Goal: Task Accomplishment & Management: Manage account settings

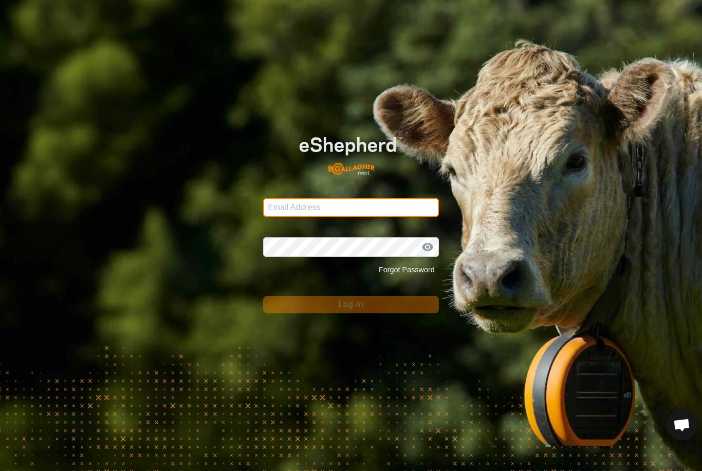
click at [408, 209] on input "Email Address" at bounding box center [351, 207] width 176 height 19
type input "[EMAIL_ADDRESS][DOMAIN_NAME]"
click at [351, 305] on button "Log In" at bounding box center [351, 304] width 176 height 17
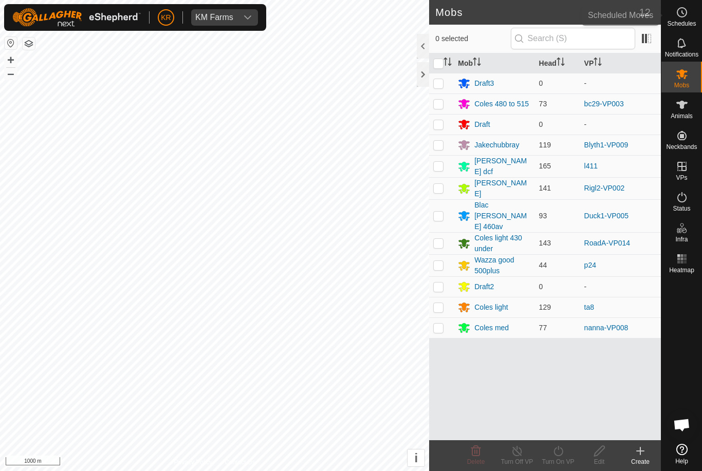
click at [526, 24] on span "Schedules" at bounding box center [681, 24] width 29 height 6
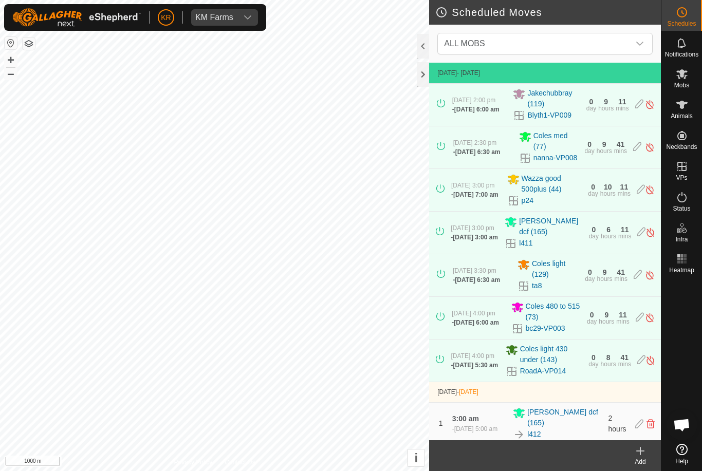
click at [526, 48] on span "ALL MOBS" at bounding box center [535, 43] width 190 height 21
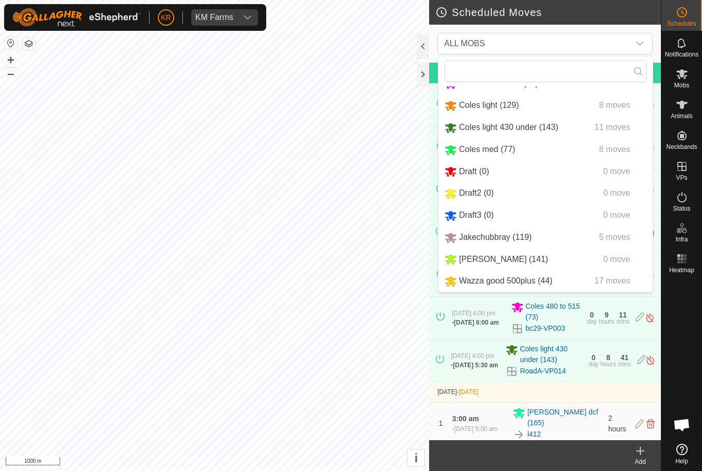
scroll to position [64, 0]
click at [494, 258] on span "[PERSON_NAME] (141)" at bounding box center [503, 259] width 89 height 9
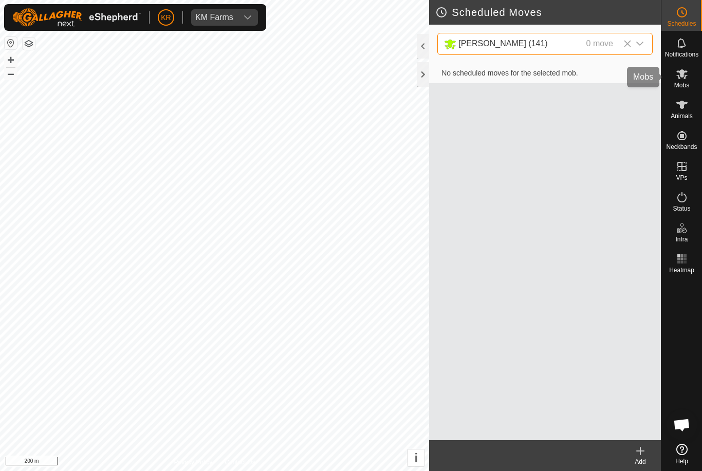
click at [526, 80] on es-mob-svg-icon at bounding box center [682, 74] width 19 height 16
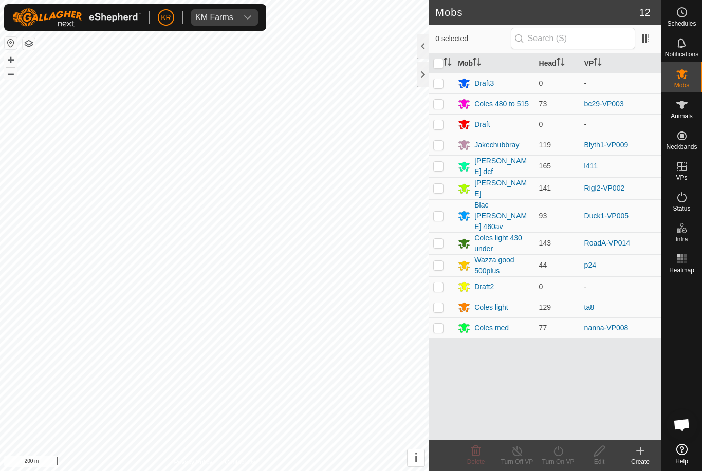
click at [440, 188] on p-checkbox at bounding box center [438, 188] width 10 height 8
checkbox input "true"
click at [526, 453] on turn-on-svg-icon at bounding box center [558, 451] width 41 height 12
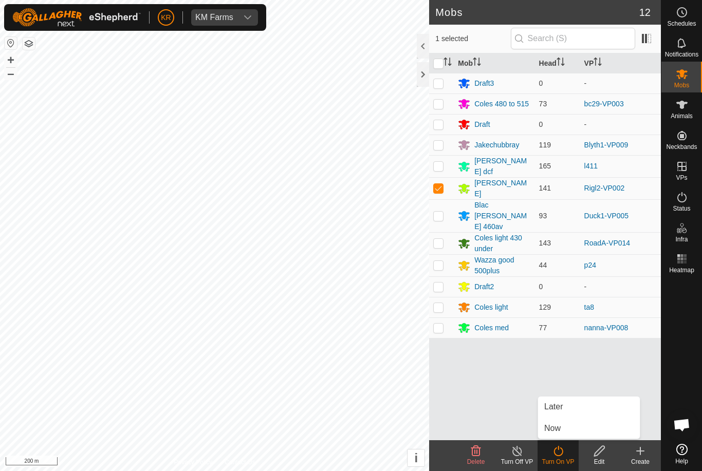
click at [526, 411] on link "Later" at bounding box center [589, 407] width 102 height 21
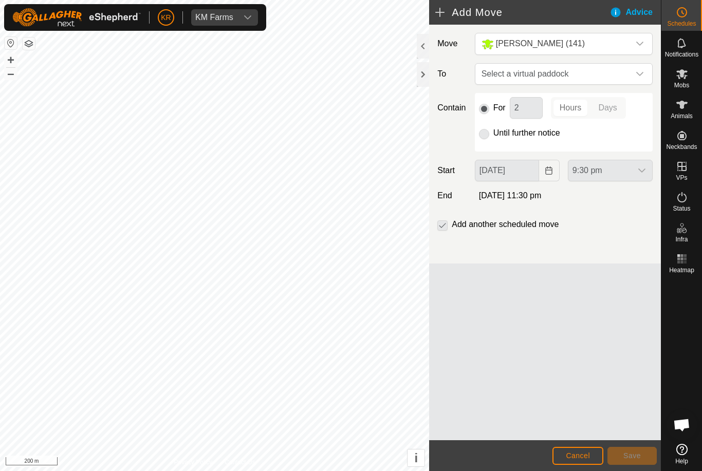
click at [526, 77] on span "Select a virtual paddock" at bounding box center [553, 74] width 152 height 21
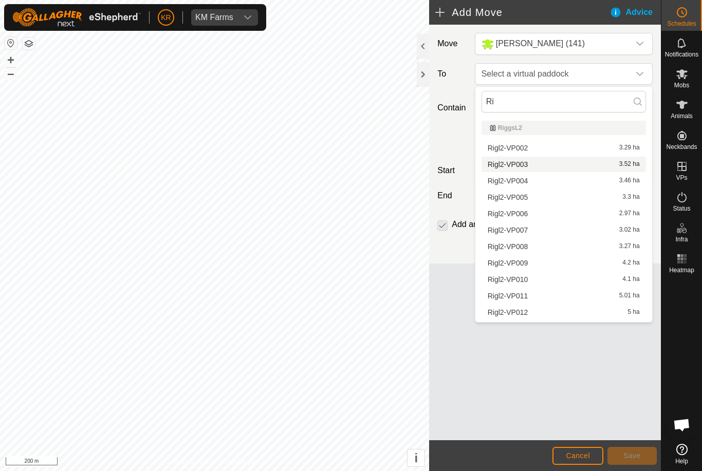
type input "Ri"
click at [526, 163] on span "Rigl2-VP003" at bounding box center [508, 164] width 41 height 7
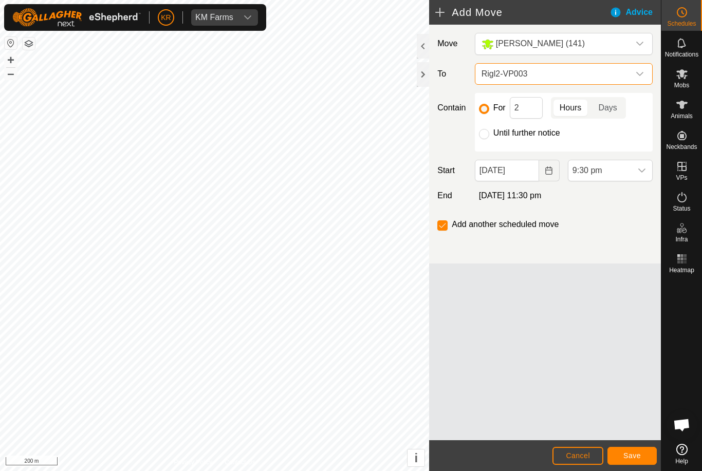
click at [526, 72] on icon "dropdown trigger" at bounding box center [640, 74] width 8 height 8
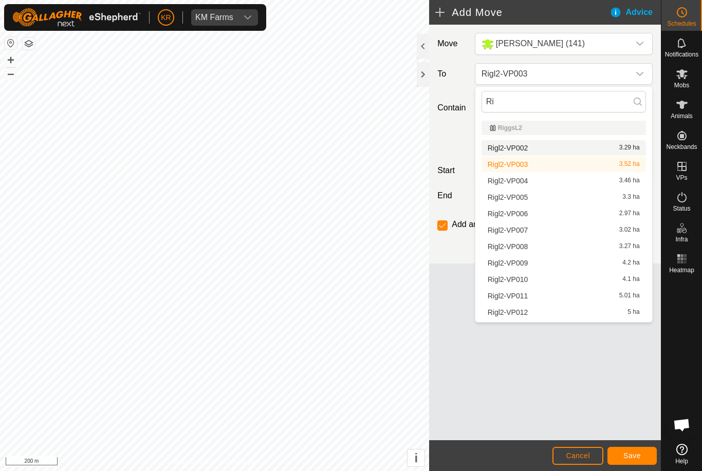
click at [525, 146] on span "Rigl2-VP002" at bounding box center [508, 147] width 41 height 7
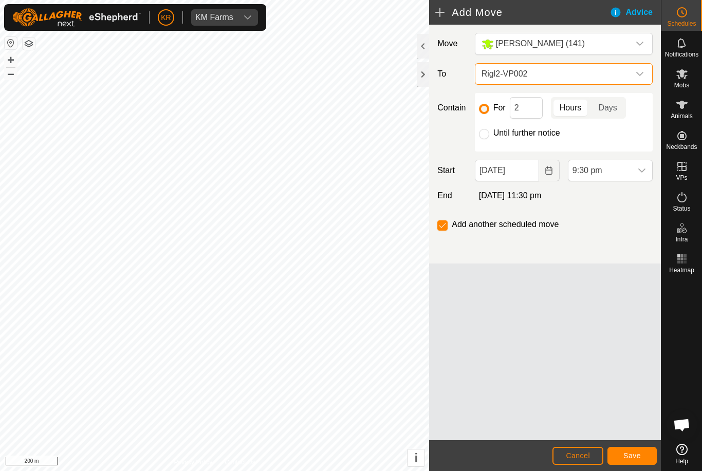
click at [526, 72] on icon "dropdown trigger" at bounding box center [640, 74] width 8 height 8
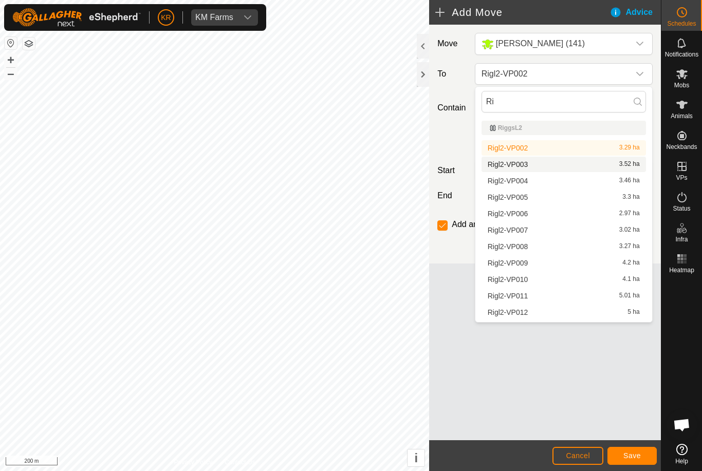
click at [526, 166] on span "Rigl2-VP003" at bounding box center [508, 164] width 41 height 7
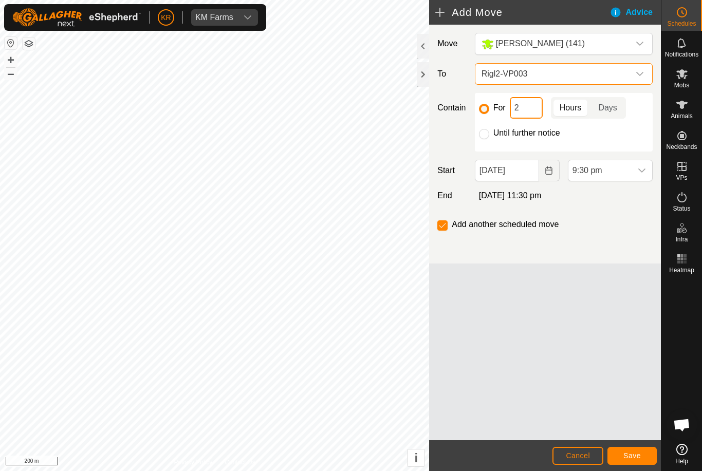
click at [526, 107] on input "2" at bounding box center [526, 108] width 33 height 22
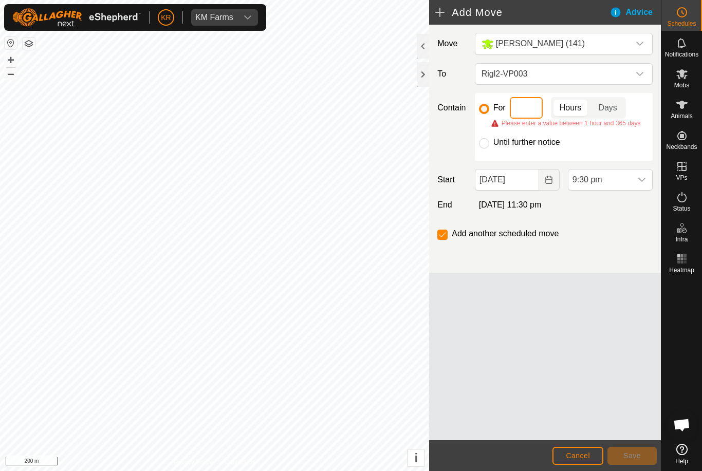
type input "6"
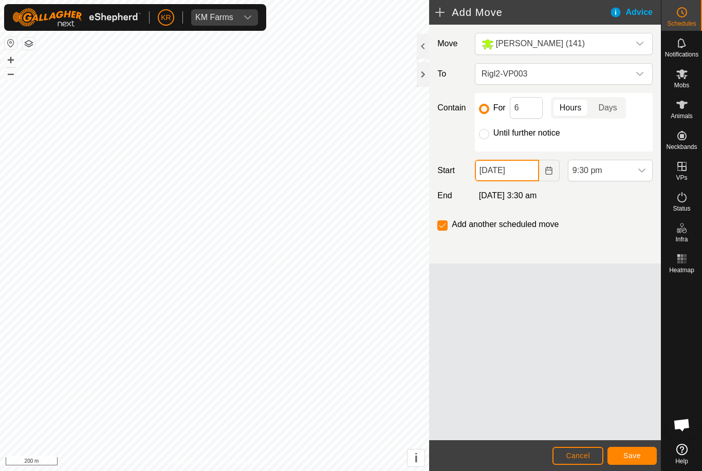
click at [526, 175] on input "[DATE]" at bounding box center [507, 171] width 64 height 22
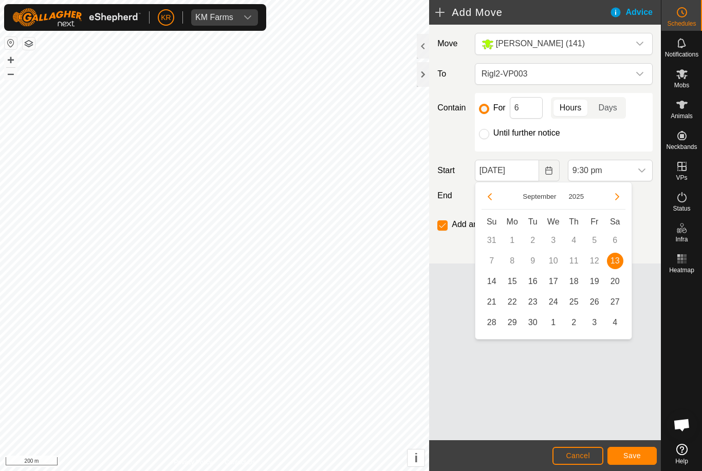
click at [493, 282] on span "14" at bounding box center [492, 281] width 16 height 16
type input "[DATE]"
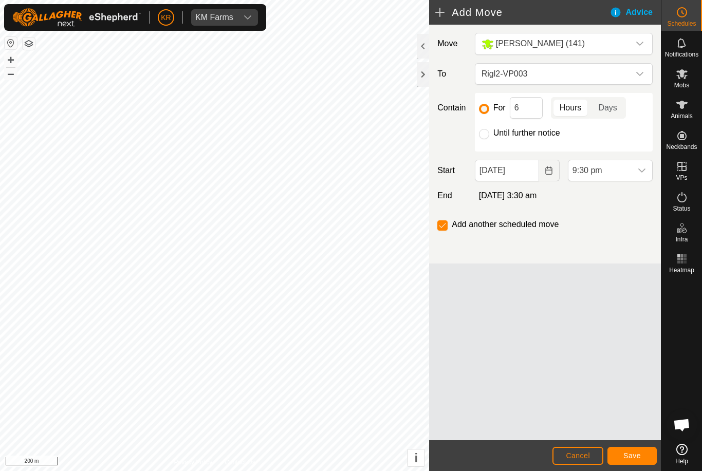
click at [526, 176] on div "dropdown trigger" at bounding box center [642, 170] width 21 height 21
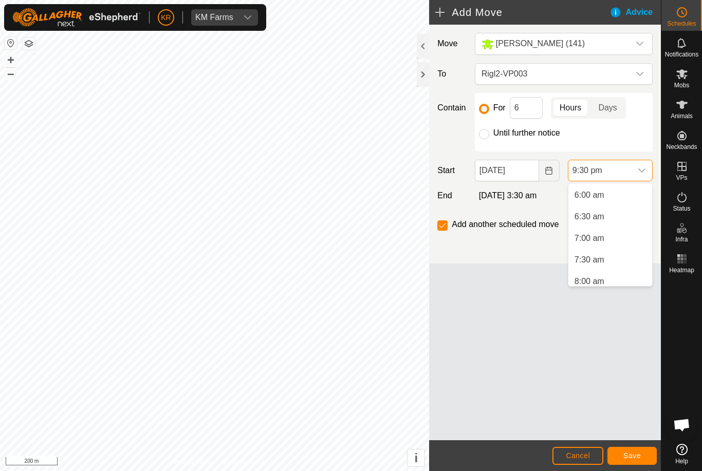
scroll to position [263, 0]
click at [526, 191] on li "6:00 am" at bounding box center [610, 193] width 84 height 21
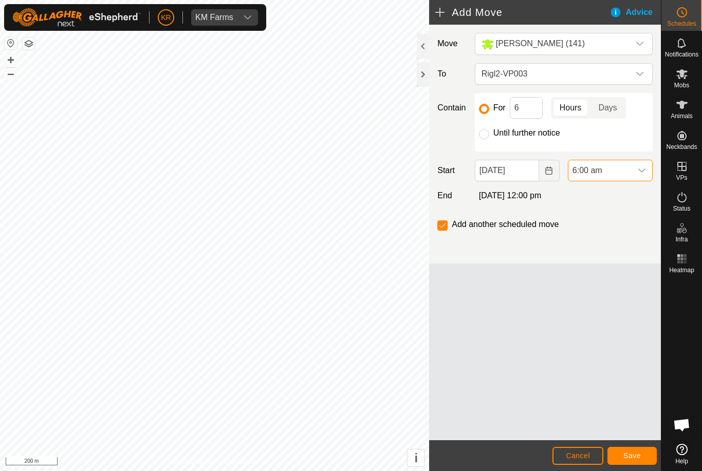
scroll to position [846, 0]
click at [526, 112] on input "6" at bounding box center [526, 108] width 33 height 22
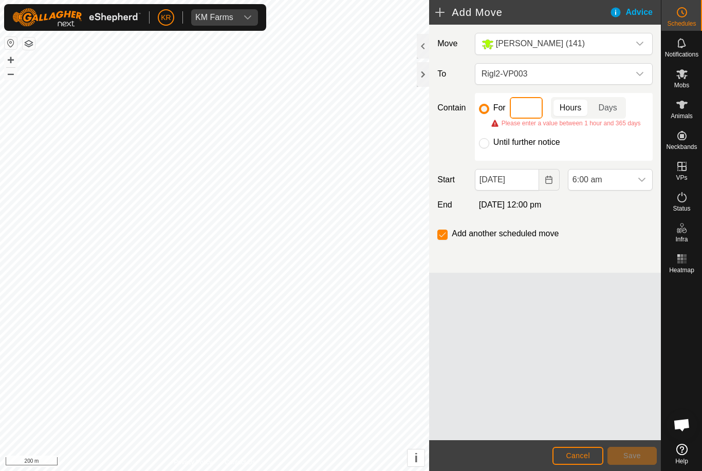
type input "8"
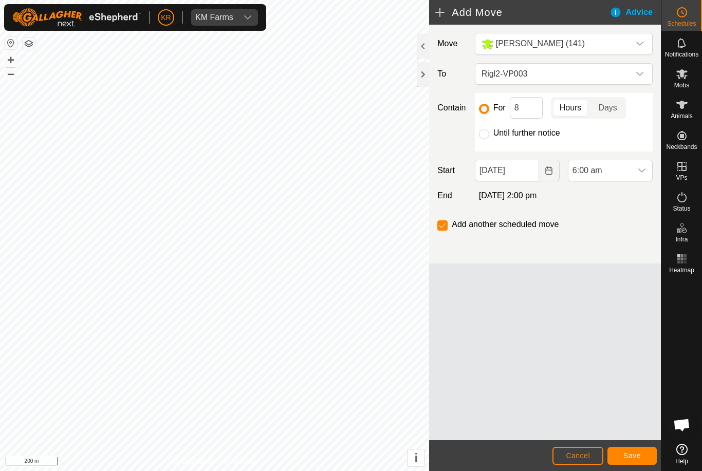
click at [526, 458] on span "Save" at bounding box center [631, 456] width 17 height 8
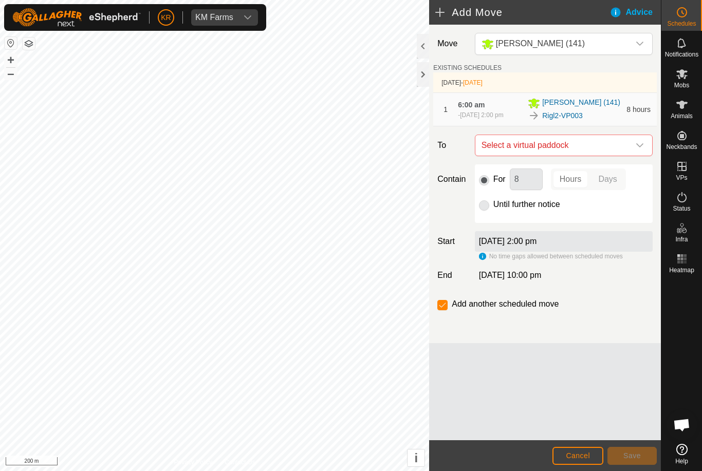
click at [526, 147] on icon "dropdown trigger" at bounding box center [640, 145] width 8 height 8
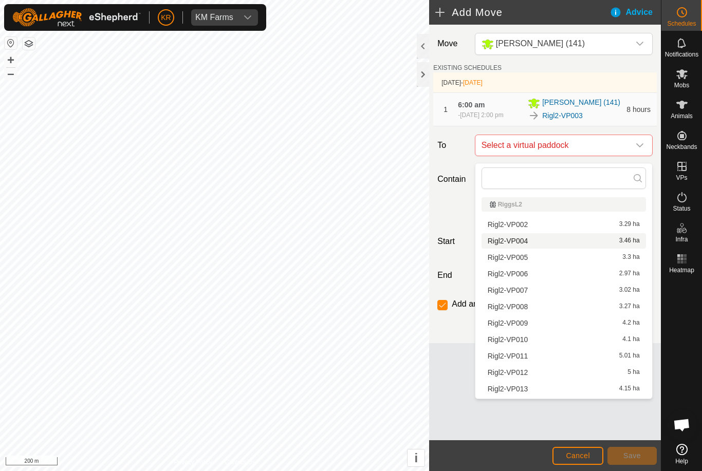
click at [526, 243] on span "Rigl2-VP004" at bounding box center [508, 240] width 41 height 7
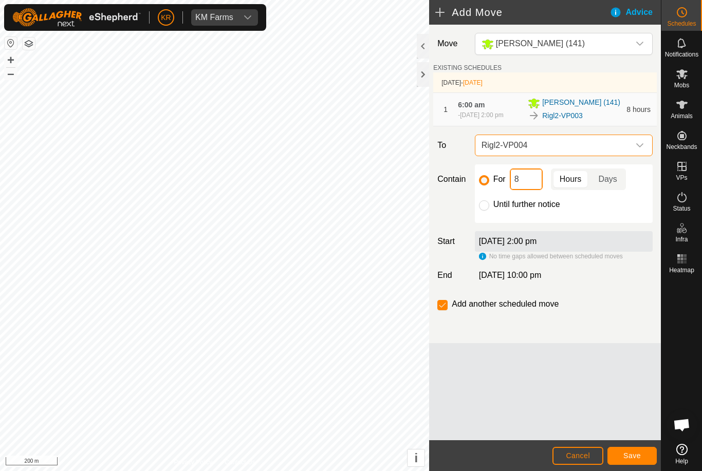
click at [523, 183] on input "8" at bounding box center [526, 180] width 33 height 22
click at [526, 452] on span "Save" at bounding box center [631, 456] width 17 height 8
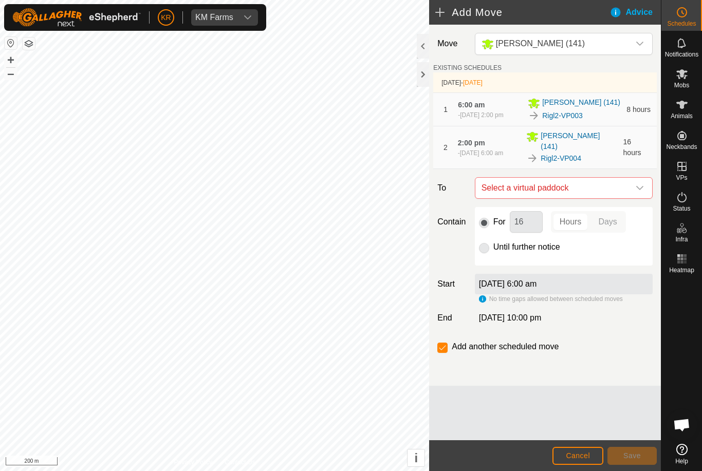
click at [526, 189] on icon "dropdown trigger" at bounding box center [640, 188] width 8 height 8
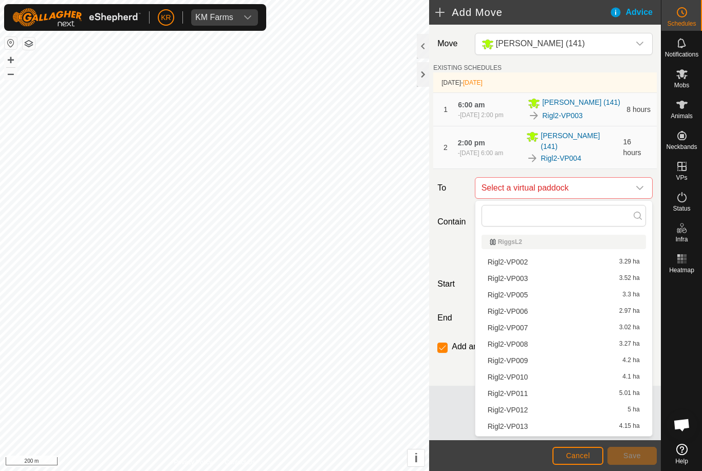
click at [526, 294] on span "Rigl2-VP005" at bounding box center [508, 294] width 41 height 7
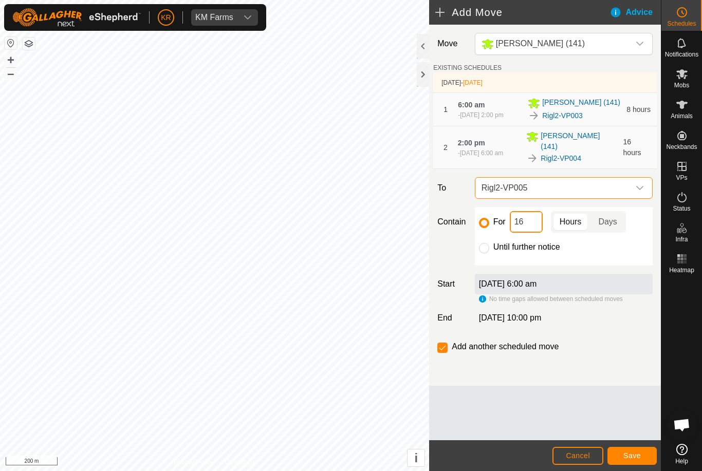
click at [526, 224] on input "16" at bounding box center [526, 222] width 33 height 22
type input "1"
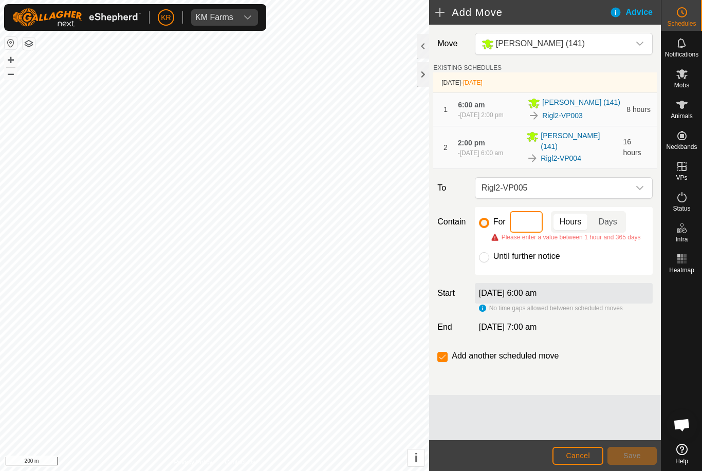
type input "8"
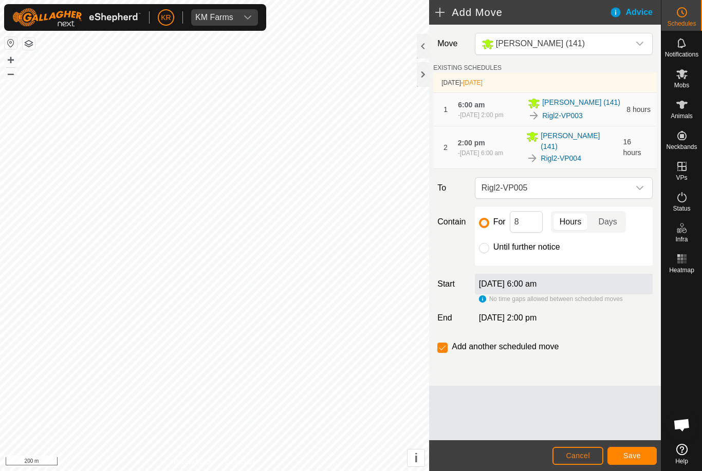
click at [526, 462] on button "Save" at bounding box center [631, 456] width 49 height 18
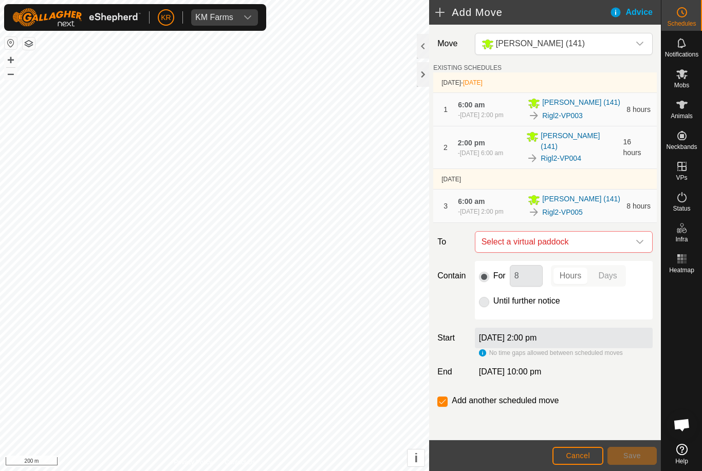
click at [526, 245] on icon "dropdown trigger" at bounding box center [640, 242] width 8 height 8
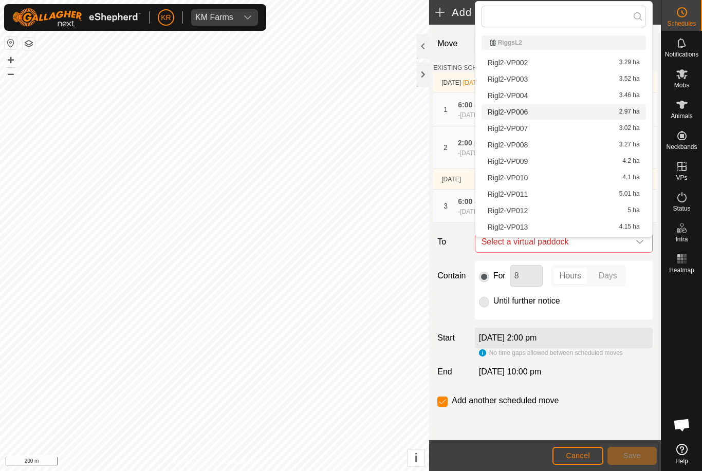
click at [525, 112] on span "Rigl2-VP006" at bounding box center [508, 111] width 41 height 7
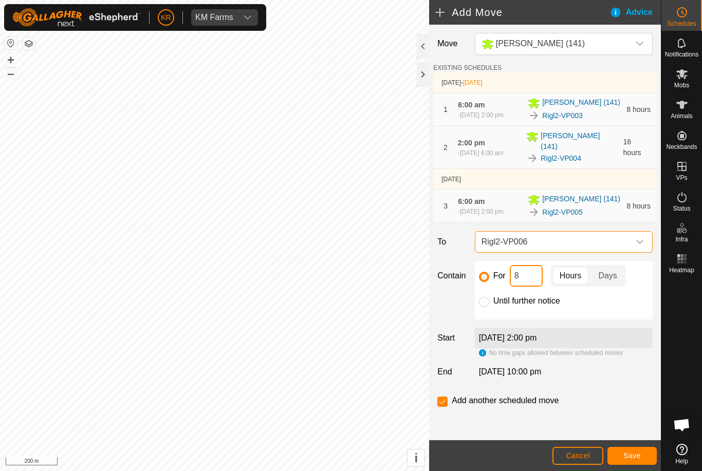
click at [526, 282] on input "8" at bounding box center [526, 276] width 33 height 22
click at [526, 452] on span "Save" at bounding box center [631, 456] width 17 height 8
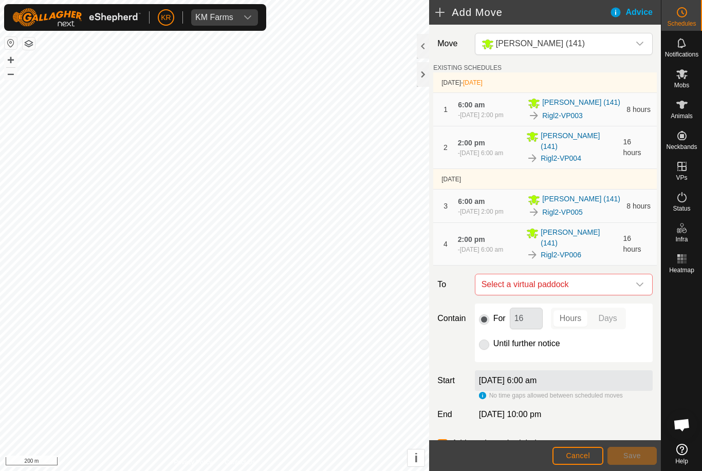
click at [526, 281] on icon "dropdown trigger" at bounding box center [640, 285] width 8 height 8
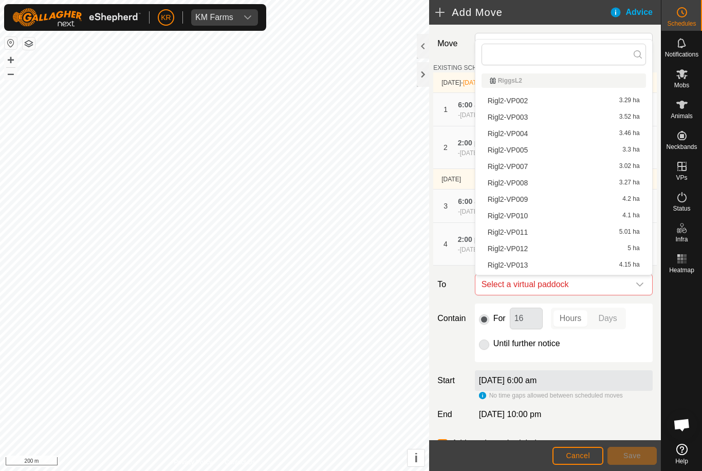
click at [519, 168] on span "Rigl2-VP007" at bounding box center [508, 166] width 41 height 7
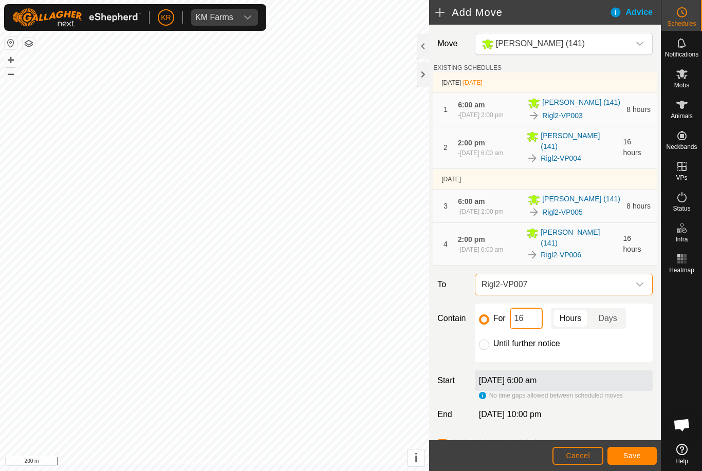
click at [526, 322] on input "16" at bounding box center [526, 319] width 33 height 22
type input "1"
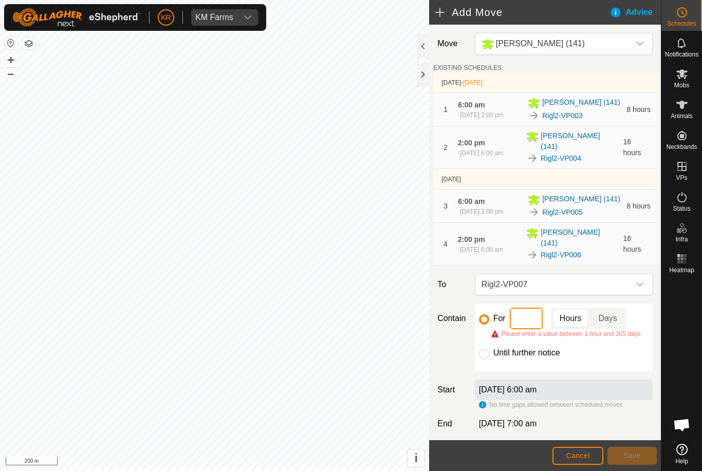
type input "8"
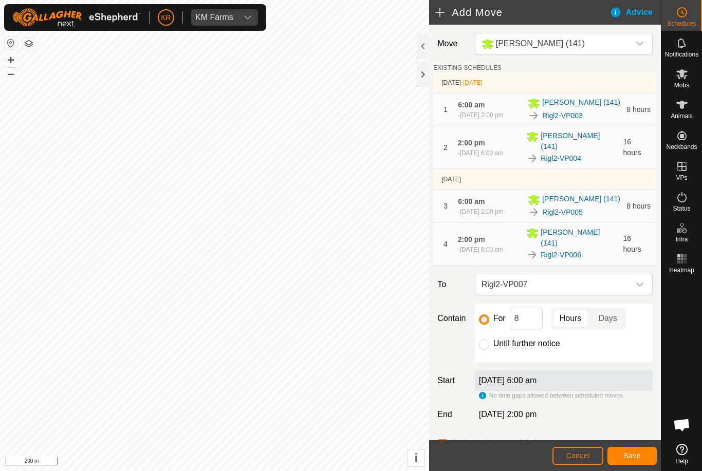
click at [526, 453] on span "Save" at bounding box center [631, 456] width 17 height 8
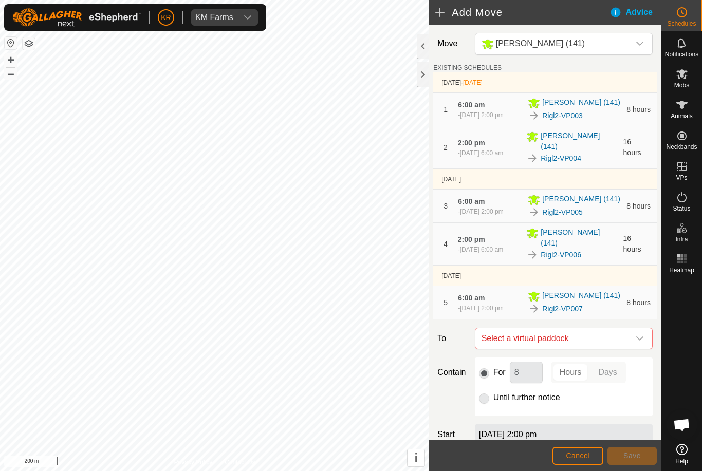
click at [526, 343] on icon "dropdown trigger" at bounding box center [640, 339] width 8 height 8
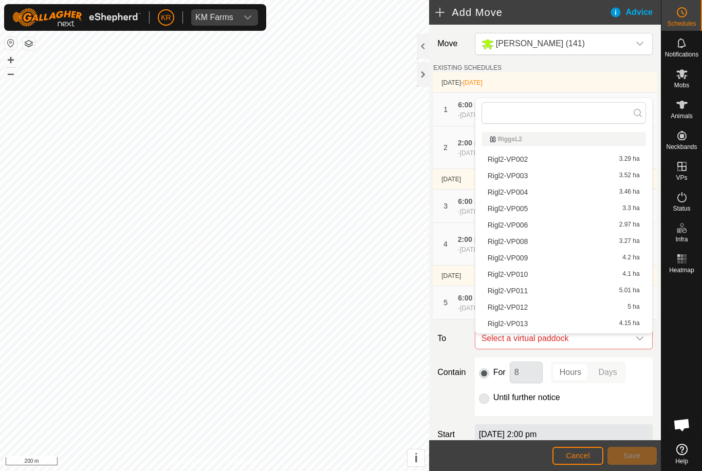
click at [525, 244] on span "Rigl2-VP008" at bounding box center [508, 241] width 41 height 7
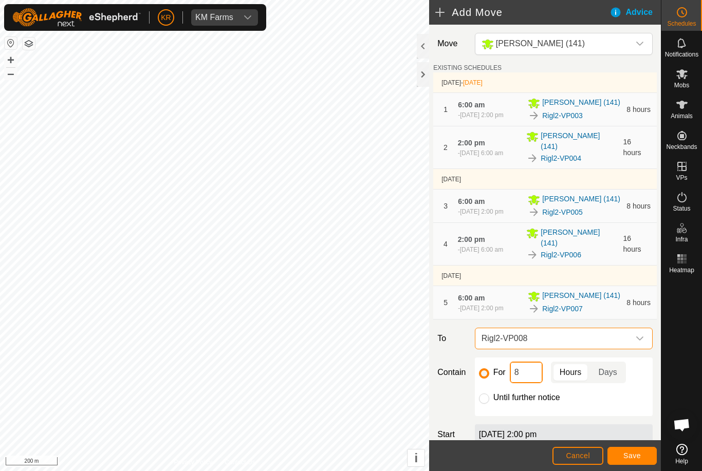
click at [526, 383] on input "8" at bounding box center [526, 373] width 33 height 22
click at [526, 454] on button "Save" at bounding box center [631, 456] width 49 height 18
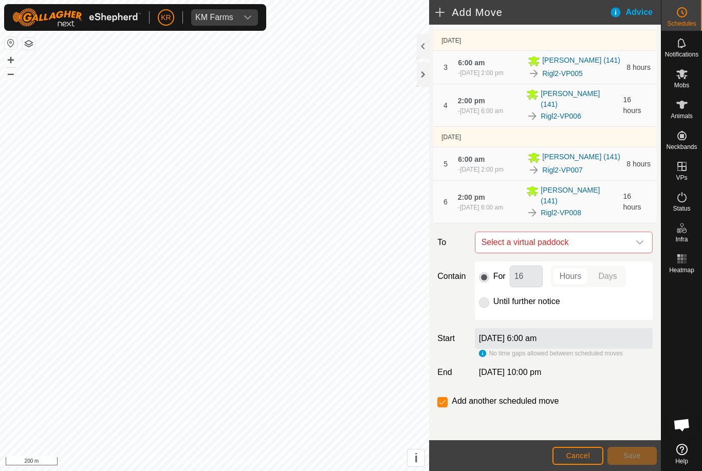
scroll to position [139, 0]
click at [526, 238] on icon "dropdown trigger" at bounding box center [640, 242] width 8 height 8
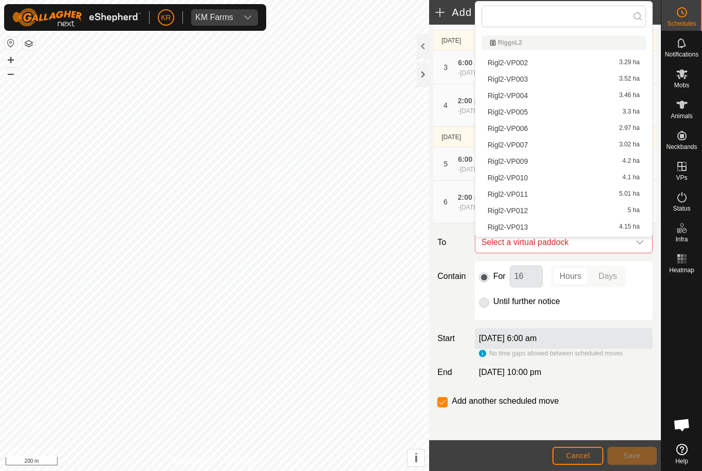
click at [526, 310] on div "For 16 Hours Days Until further notice" at bounding box center [564, 291] width 178 height 59
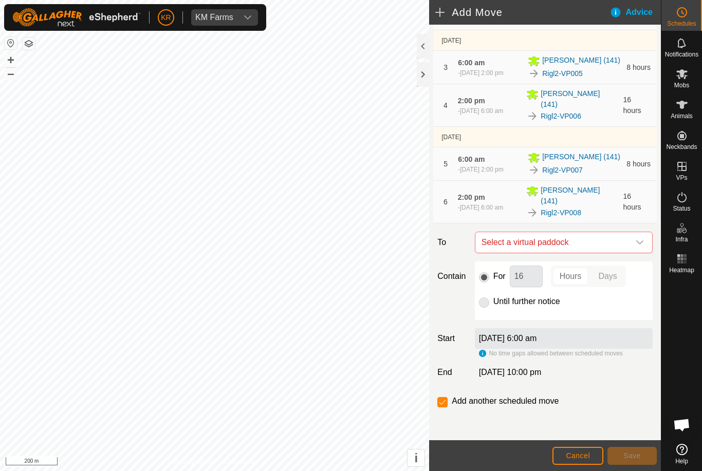
click at [526, 247] on div "dropdown trigger" at bounding box center [640, 242] width 21 height 21
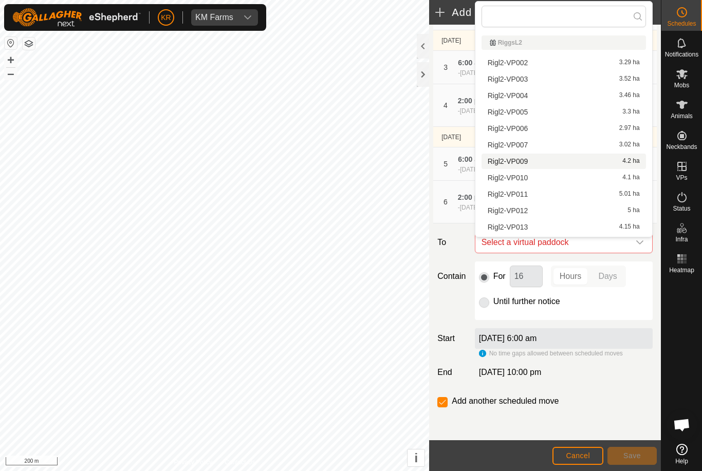
click at [520, 161] on span "Rigl2-VP009" at bounding box center [508, 161] width 41 height 7
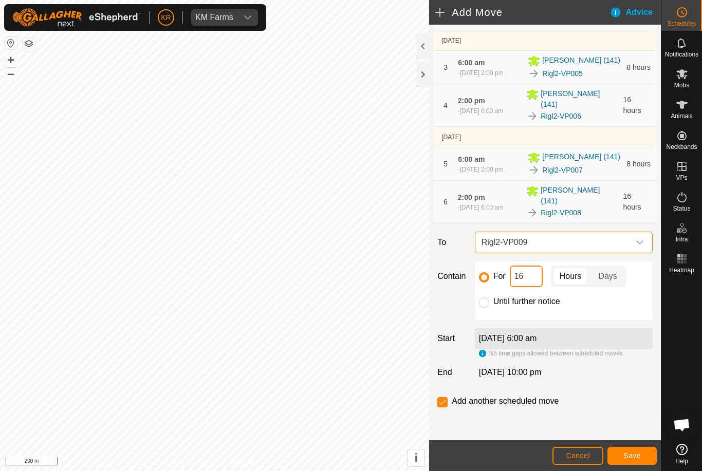
click at [526, 280] on input "16" at bounding box center [526, 277] width 33 height 22
type input "1"
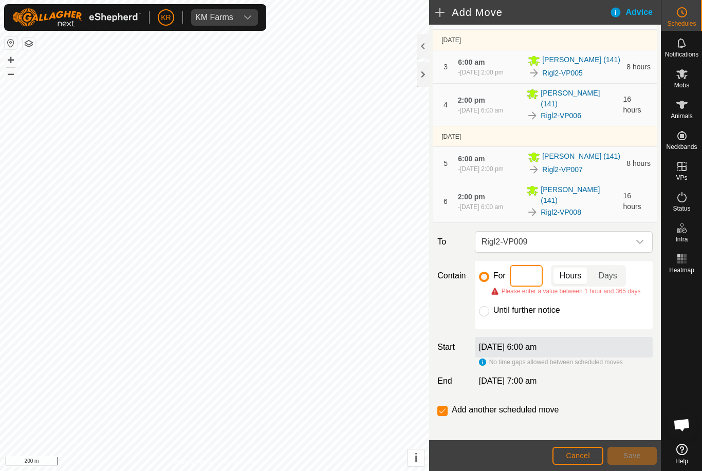
type input "8"
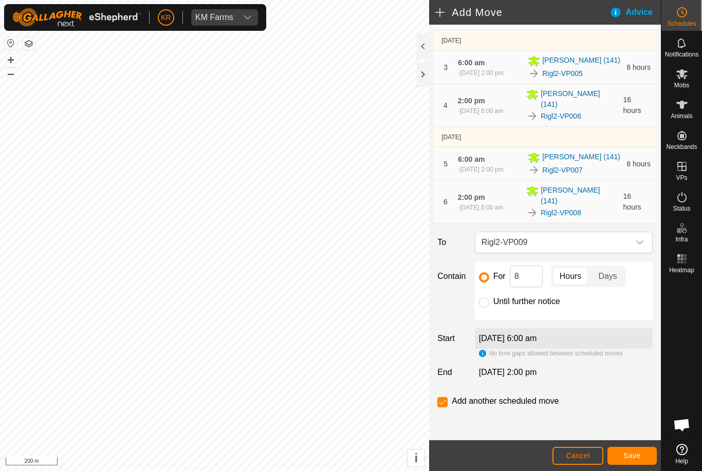
click at [526, 453] on button "Save" at bounding box center [631, 456] width 49 height 18
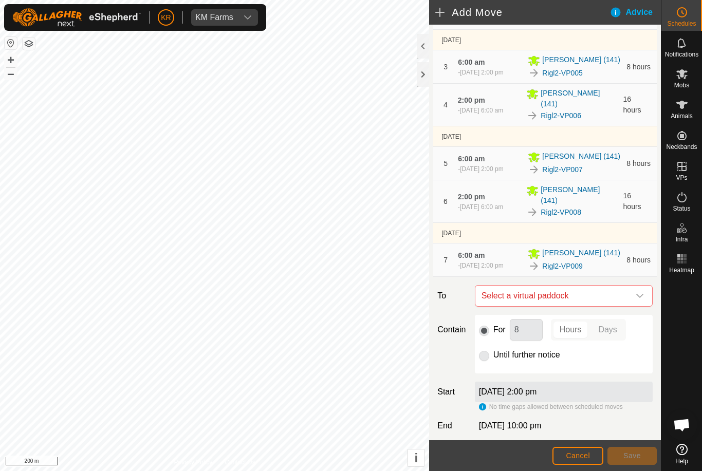
click at [526, 300] on icon "dropdown trigger" at bounding box center [640, 296] width 8 height 8
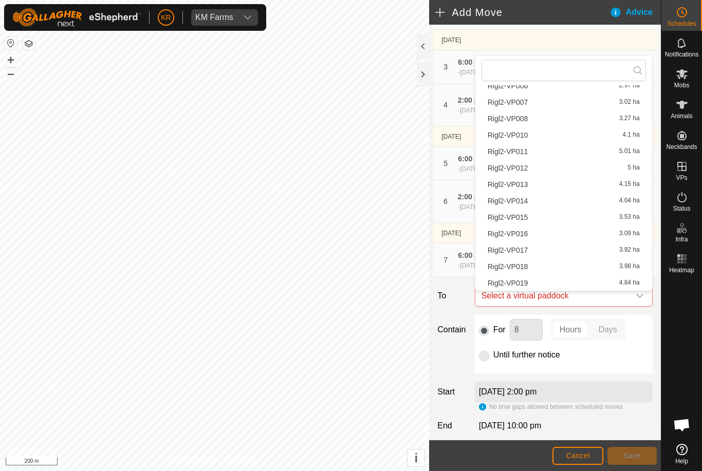
scroll to position [97, 0]
click at [524, 233] on span "Rigl2-VP016" at bounding box center [508, 233] width 41 height 7
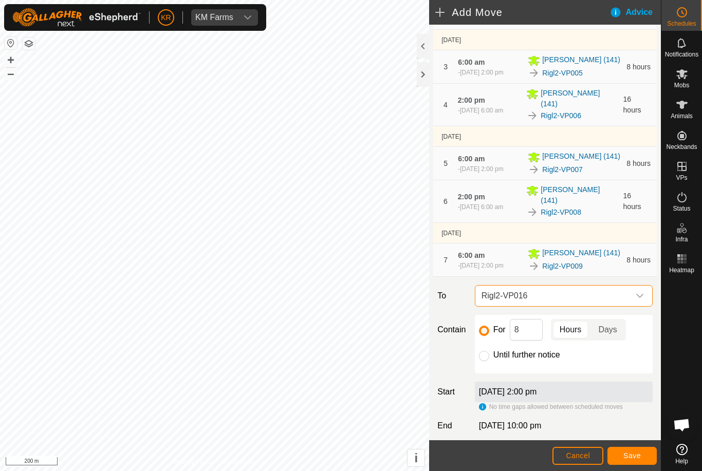
click at [526, 298] on icon "dropdown trigger" at bounding box center [639, 296] width 7 height 4
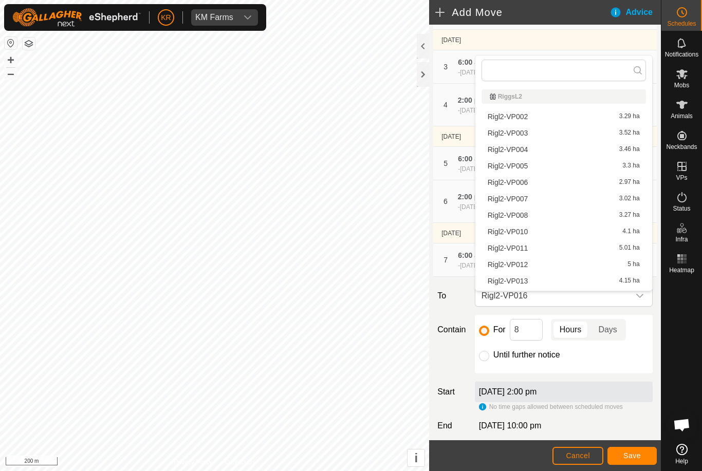
scroll to position [47, 0]
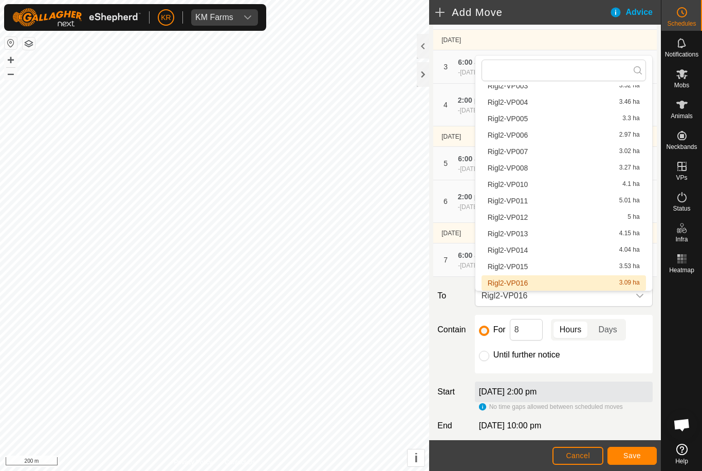
click at [523, 182] on span "Rigl2-VP010" at bounding box center [508, 184] width 41 height 7
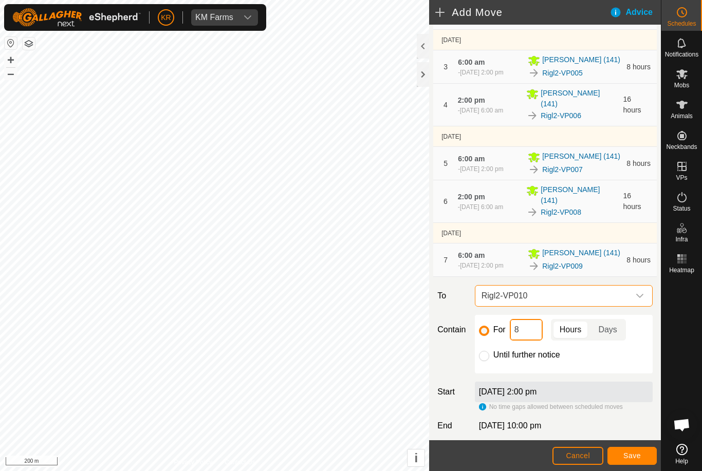
click at [526, 336] on input "8" at bounding box center [526, 330] width 33 height 22
click at [526, 455] on span "Save" at bounding box center [631, 456] width 17 height 8
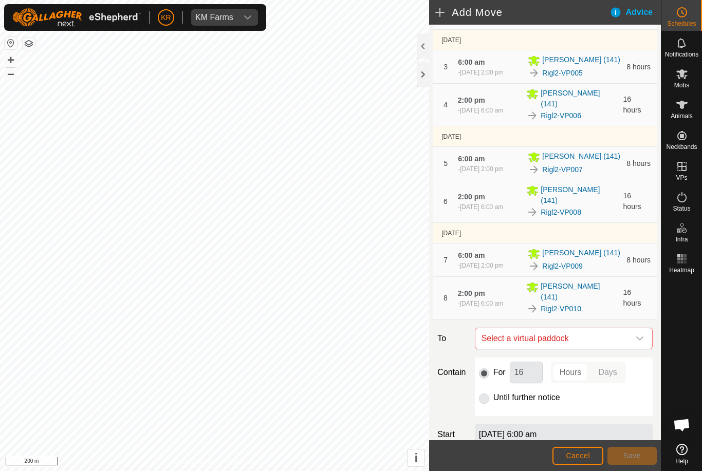
click at [526, 335] on icon "dropdown trigger" at bounding box center [640, 339] width 8 height 8
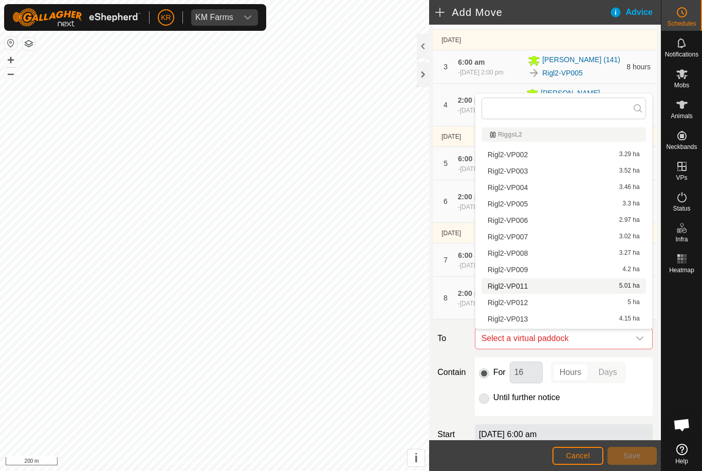
click at [522, 289] on span "Rigl2-VP011" at bounding box center [508, 286] width 41 height 7
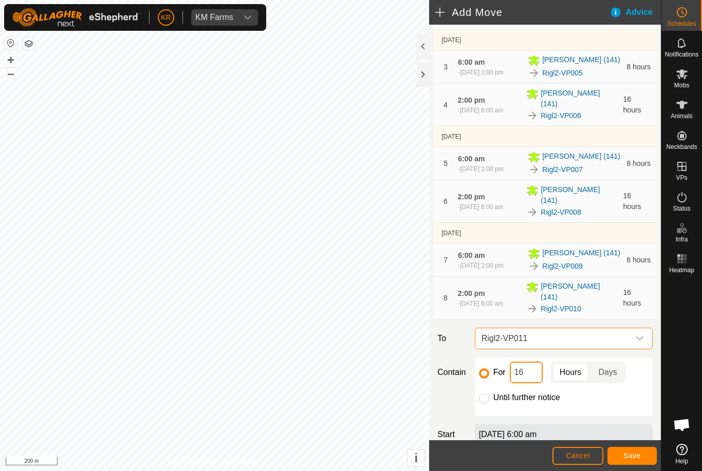
click at [526, 377] on input "16" at bounding box center [526, 373] width 33 height 22
type input "1"
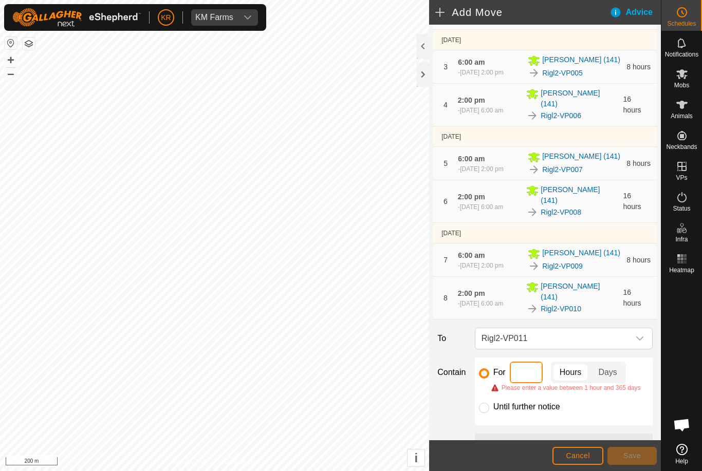
type input "8"
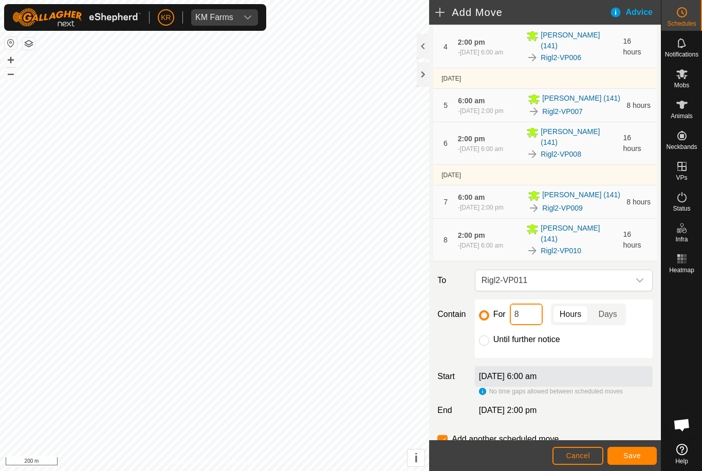
scroll to position [198, 0]
click at [526, 454] on span "Save" at bounding box center [631, 456] width 17 height 8
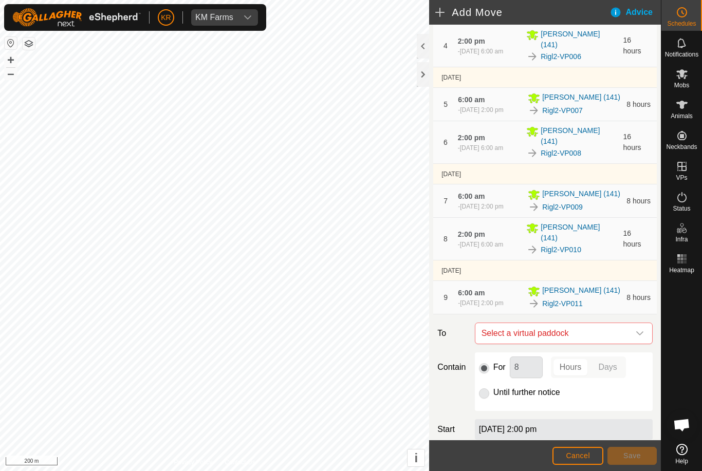
click at [526, 338] on icon "dropdown trigger" at bounding box center [640, 333] width 8 height 8
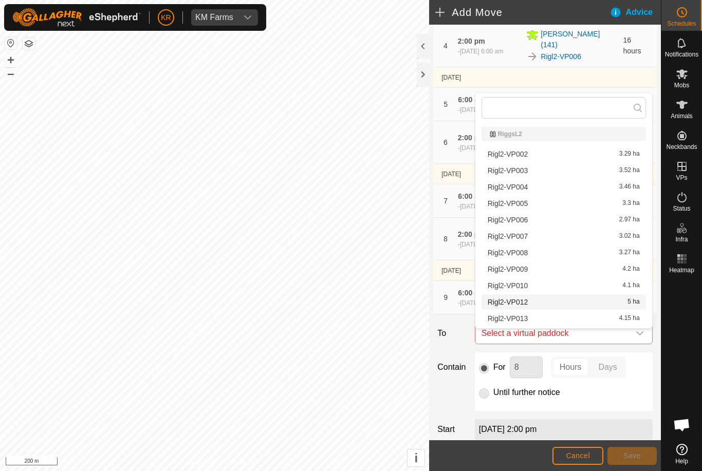
click at [521, 304] on span "Rigl2-VP012" at bounding box center [508, 302] width 41 height 7
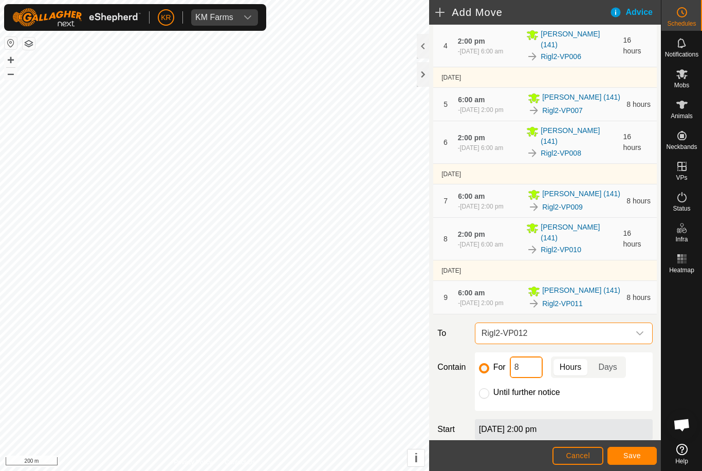
click at [526, 378] on input "8" at bounding box center [526, 368] width 33 height 22
click at [526, 456] on button "Save" at bounding box center [631, 456] width 49 height 18
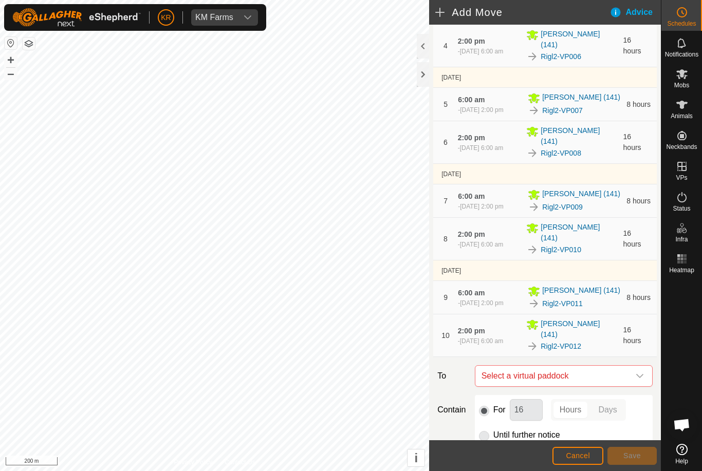
click at [526, 373] on icon "dropdown trigger" at bounding box center [640, 376] width 8 height 8
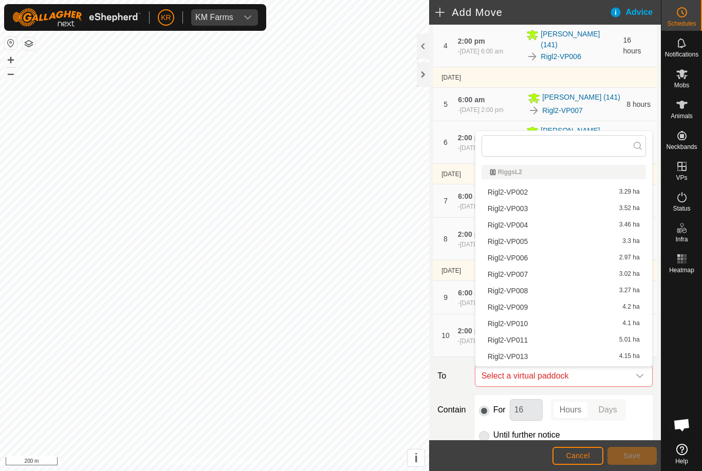
click at [522, 357] on span "Rigl2-VP013" at bounding box center [508, 356] width 41 height 7
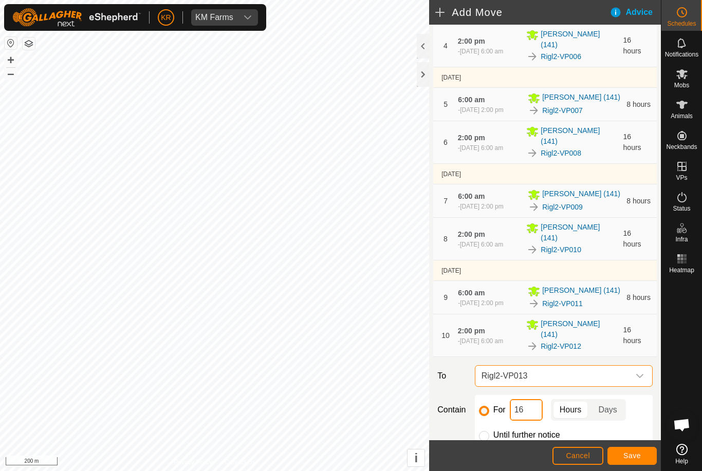
click at [526, 414] on input "16" at bounding box center [526, 410] width 33 height 22
type input "1"
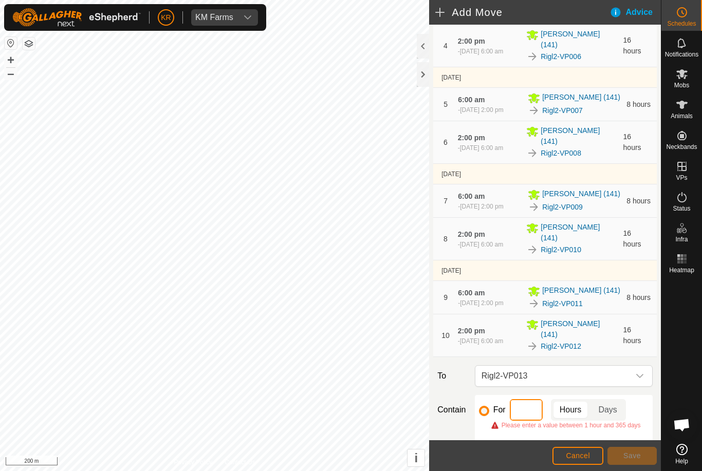
type input "8"
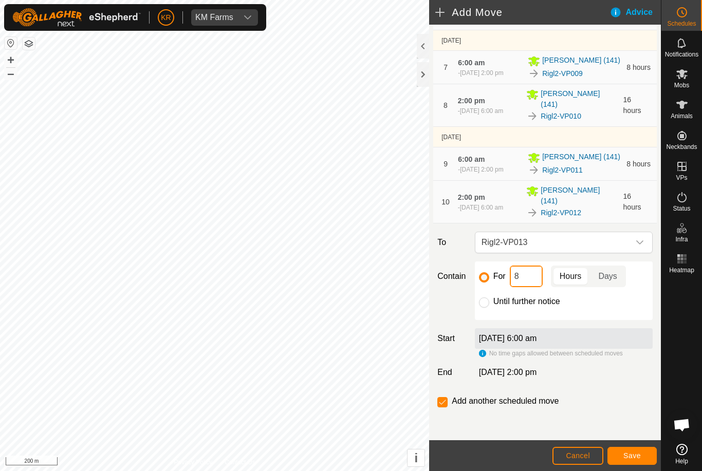
scroll to position [333, 0]
click at [526, 452] on span "Save" at bounding box center [631, 456] width 17 height 8
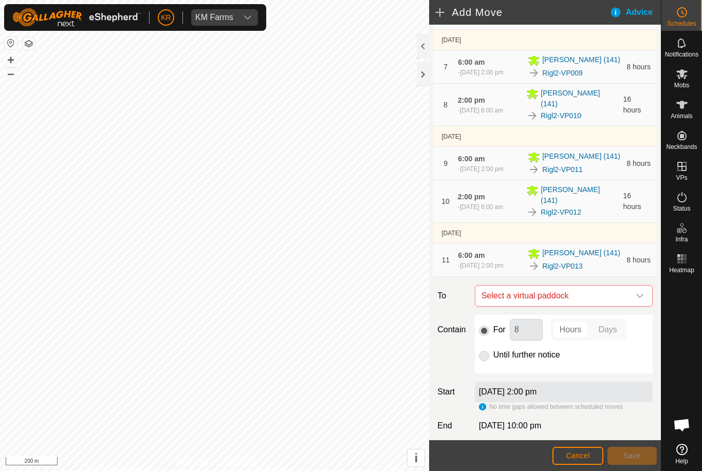
click at [526, 300] on icon "dropdown trigger" at bounding box center [640, 296] width 8 height 8
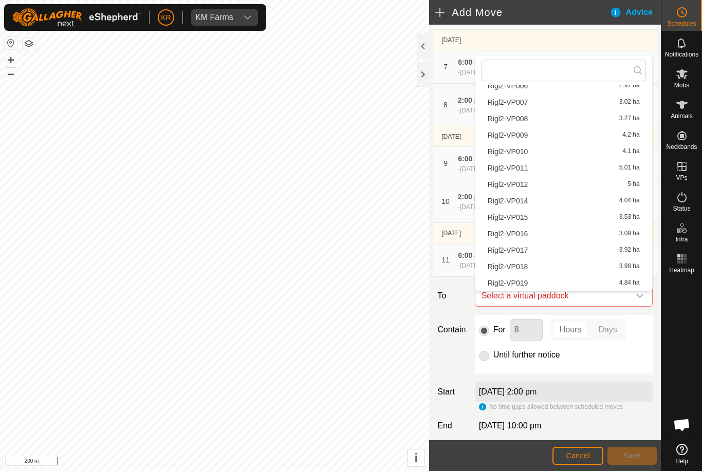
scroll to position [97, 0]
click at [524, 201] on span "Rigl2-VP014" at bounding box center [508, 200] width 41 height 7
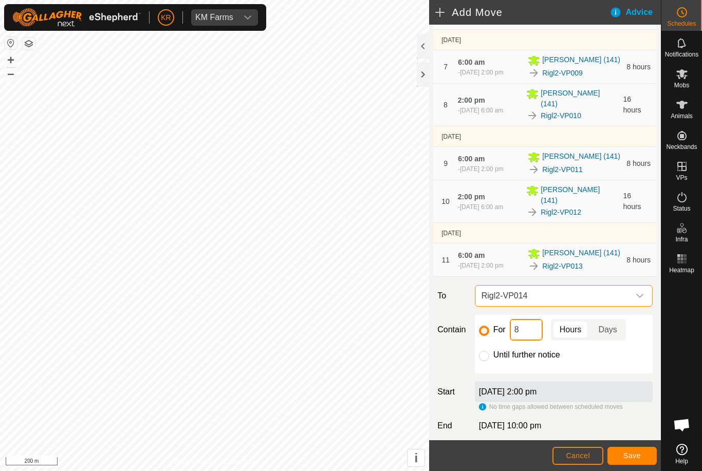
click at [526, 338] on input "8" at bounding box center [526, 330] width 33 height 22
click at [526, 445] on footer "Cancel Save" at bounding box center [545, 455] width 232 height 31
click at [526, 454] on span "Save" at bounding box center [631, 456] width 17 height 8
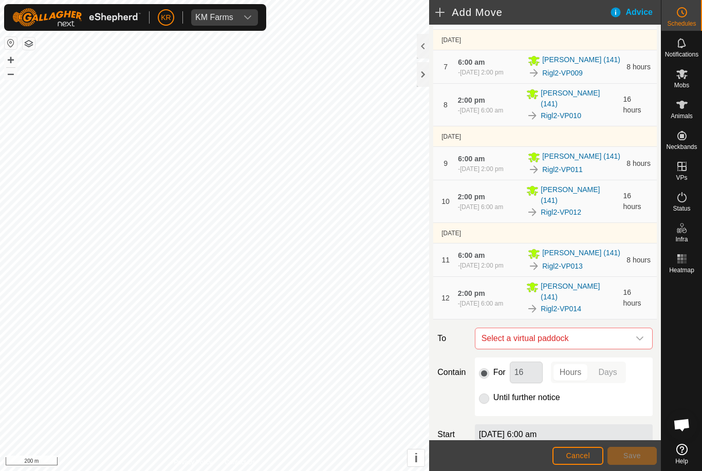
click at [526, 336] on div "dropdown trigger" at bounding box center [640, 338] width 21 height 21
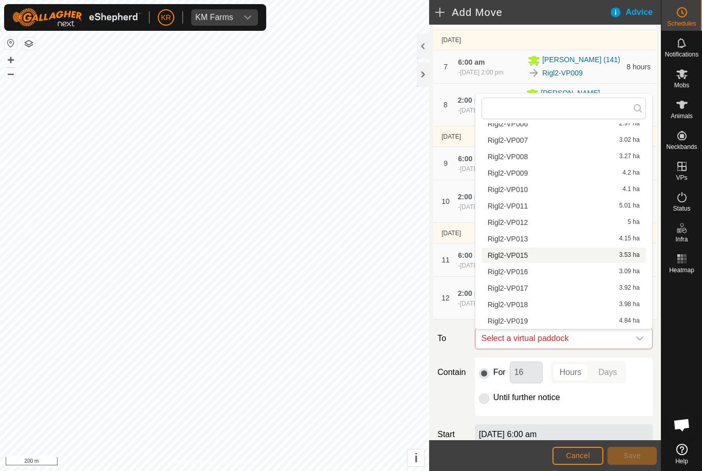
click at [524, 254] on span "Rigl2-VP015" at bounding box center [508, 255] width 41 height 7
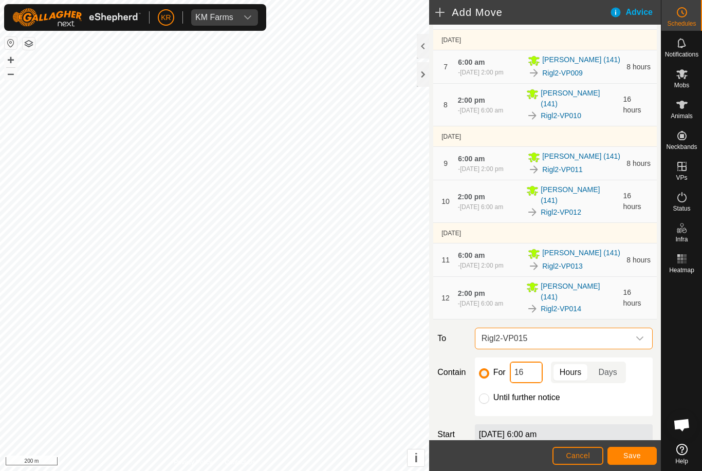
click at [526, 375] on input "16" at bounding box center [526, 373] width 33 height 22
type input "1"
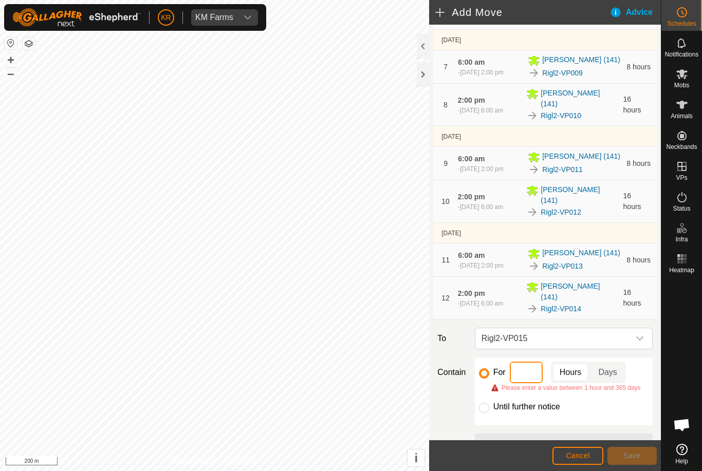
type input "8"
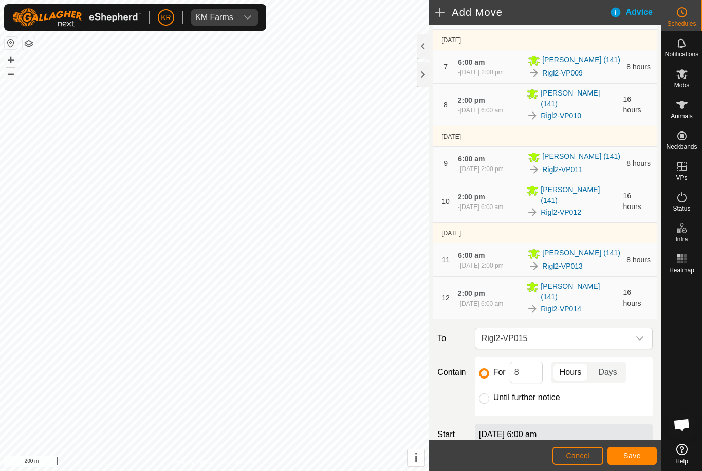
click at [526, 451] on button "Save" at bounding box center [631, 456] width 49 height 18
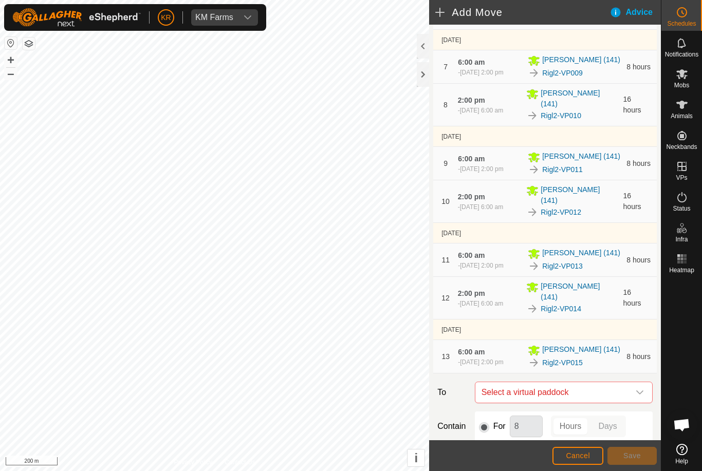
click at [526, 396] on icon "dropdown trigger" at bounding box center [640, 393] width 8 height 8
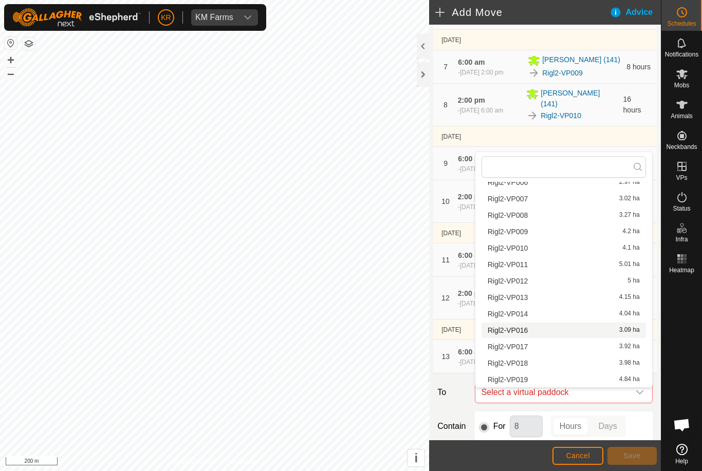
click at [517, 333] on span "Rigl2-VP016" at bounding box center [508, 330] width 41 height 7
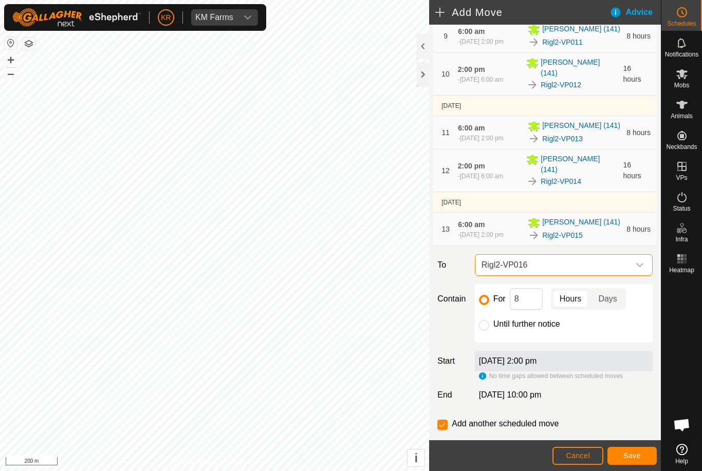
scroll to position [469, 0]
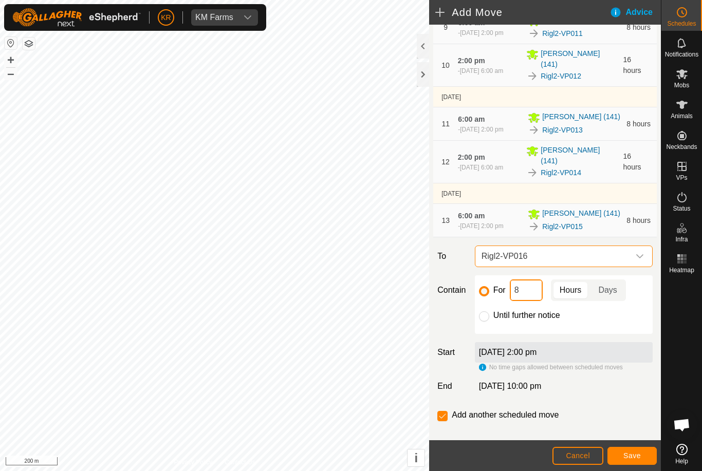
click at [526, 298] on input "8" at bounding box center [526, 291] width 33 height 22
click at [526, 454] on span "Save" at bounding box center [631, 456] width 17 height 8
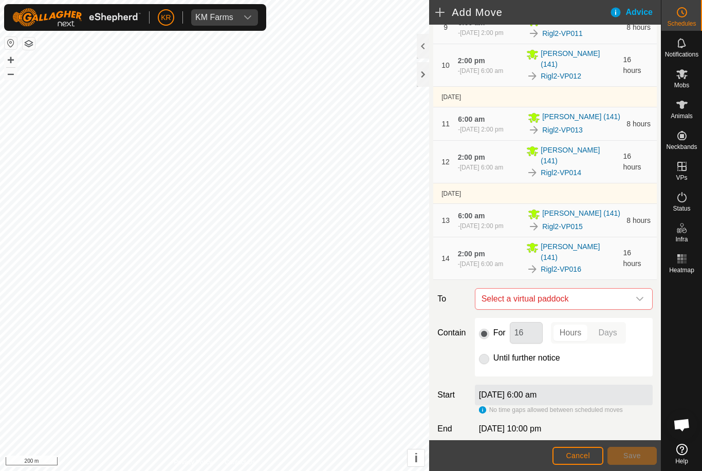
click at [526, 299] on icon "dropdown trigger" at bounding box center [639, 299] width 7 height 4
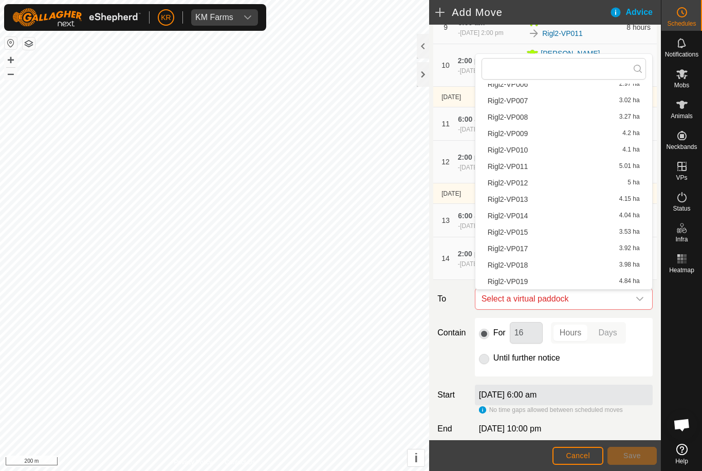
scroll to position [97, 0]
click at [524, 249] on span "Rigl2-VP017" at bounding box center [508, 248] width 41 height 7
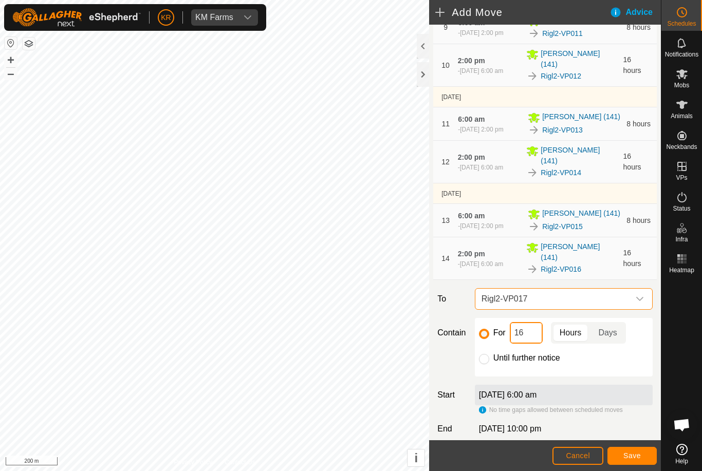
click at [526, 339] on input "16" at bounding box center [526, 333] width 33 height 22
type input "1"
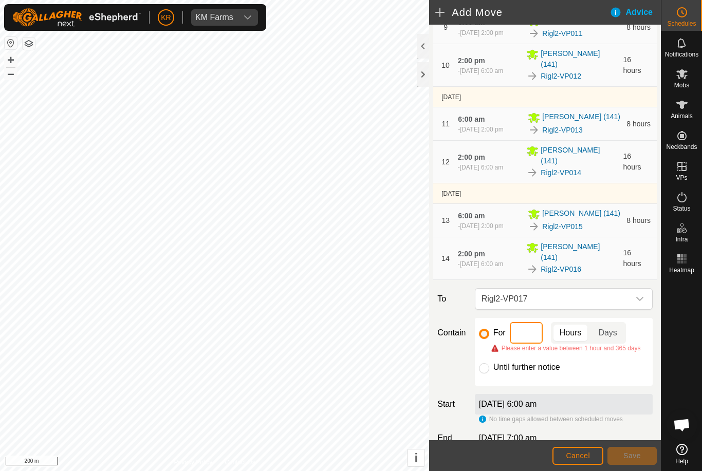
type input "8"
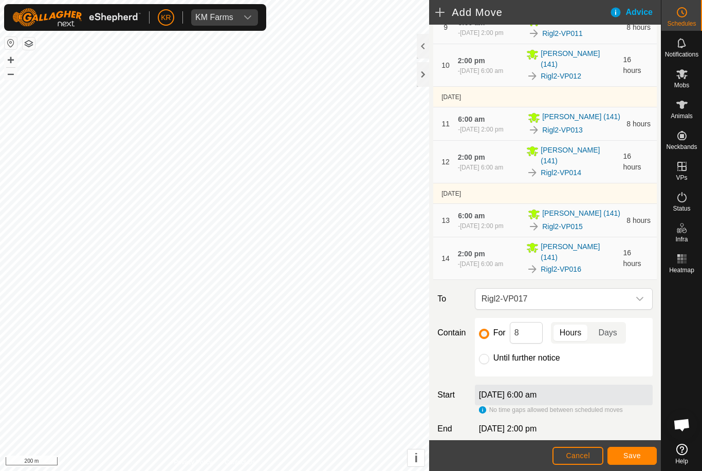
click at [526, 453] on span "Save" at bounding box center [631, 456] width 17 height 8
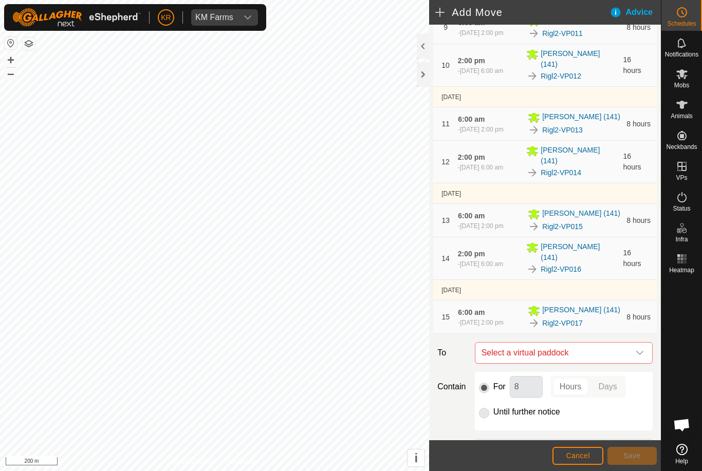
click at [526, 355] on div "dropdown trigger" at bounding box center [640, 353] width 21 height 21
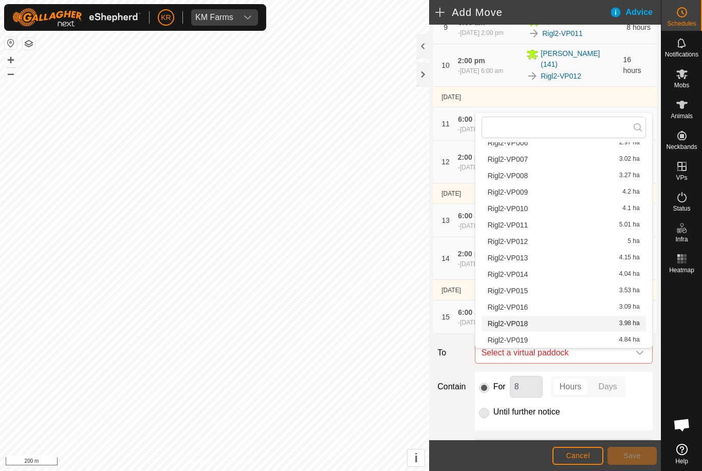
click at [518, 326] on span "Rigl2-VP018" at bounding box center [508, 323] width 41 height 7
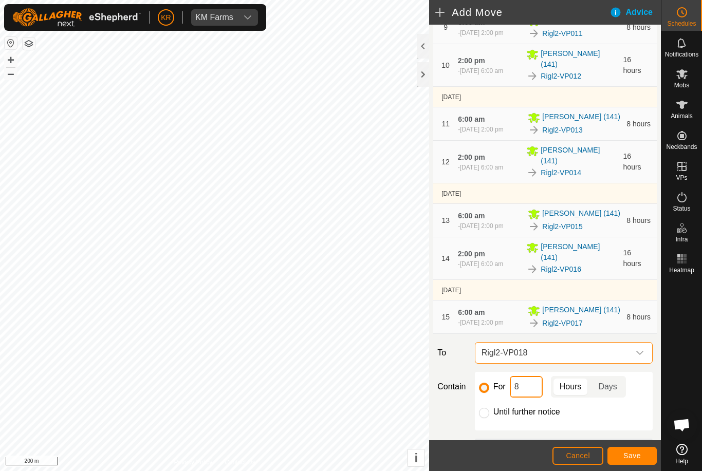
click at [526, 397] on input "8" at bounding box center [526, 387] width 33 height 22
type input "16"
click at [526, 457] on span "Save" at bounding box center [631, 456] width 17 height 8
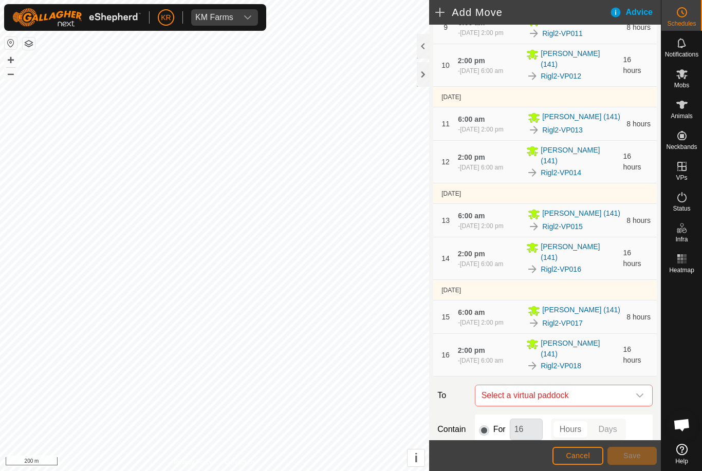
click at [526, 395] on icon "dropdown trigger" at bounding box center [640, 396] width 8 height 8
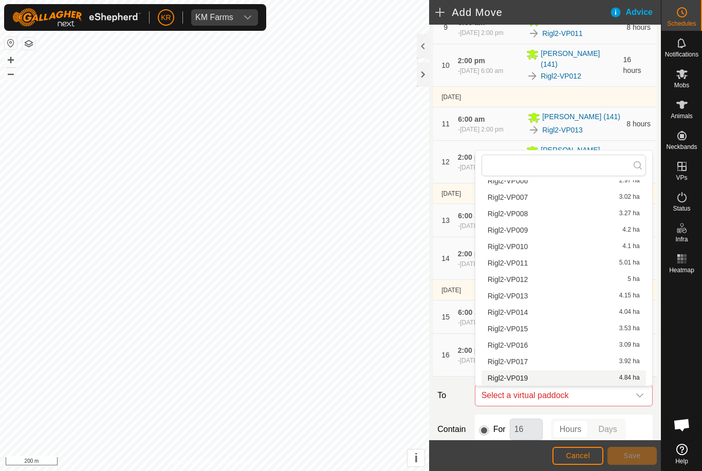
click at [521, 378] on span "Rigl2-VP019" at bounding box center [508, 378] width 41 height 7
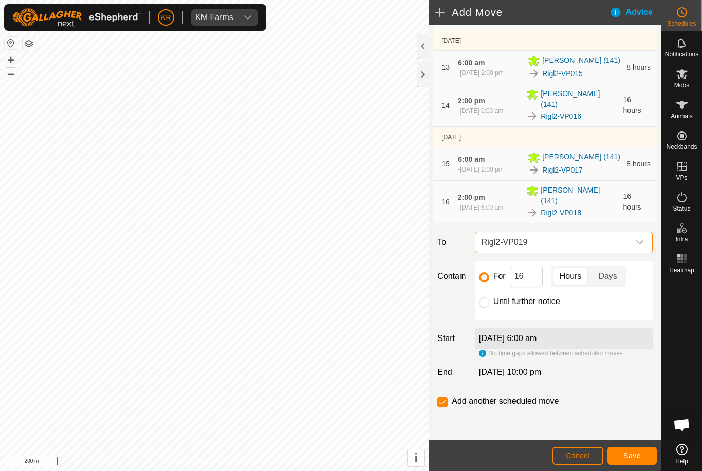
scroll to position [622, 0]
click at [487, 304] on input "Until further notice" at bounding box center [484, 303] width 10 height 10
radio input "true"
checkbox input "false"
click at [526, 452] on span "Save" at bounding box center [631, 456] width 17 height 8
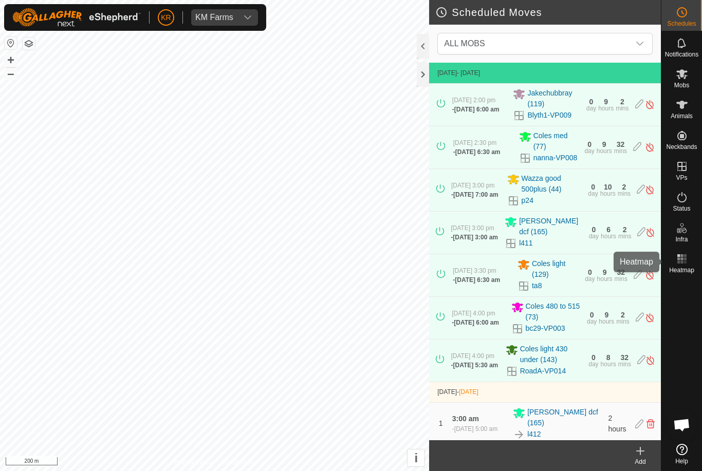
click at [526, 266] on es-heatmap-svg-icon at bounding box center [682, 259] width 19 height 16
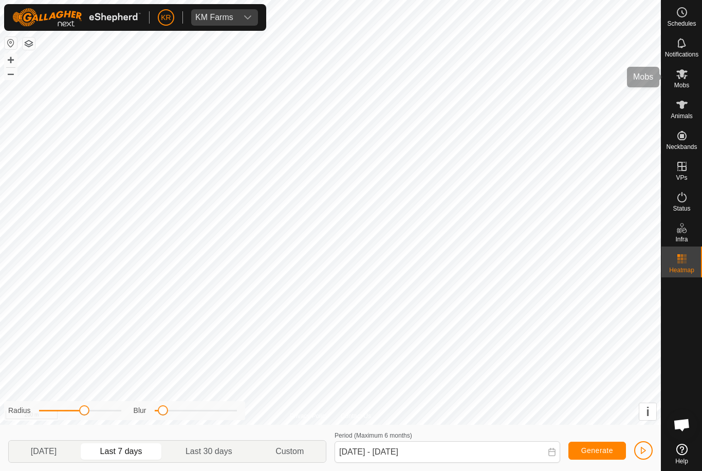
click at [526, 83] on span "Mobs" at bounding box center [681, 85] width 15 height 6
